Goal: Task Accomplishment & Management: Manage account settings

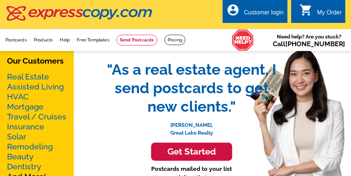
click at [273, 16] on div "Customer login" at bounding box center [264, 14] width 40 height 10
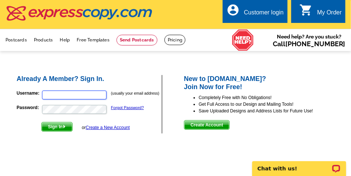
type input "[EMAIL_ADDRESS][DOMAIN_NAME]"
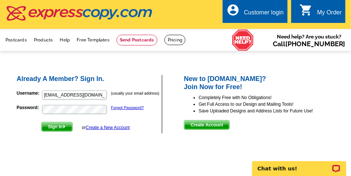
click at [60, 129] on span "Sign In" at bounding box center [57, 126] width 31 height 9
